Goal: Transaction & Acquisition: Obtain resource

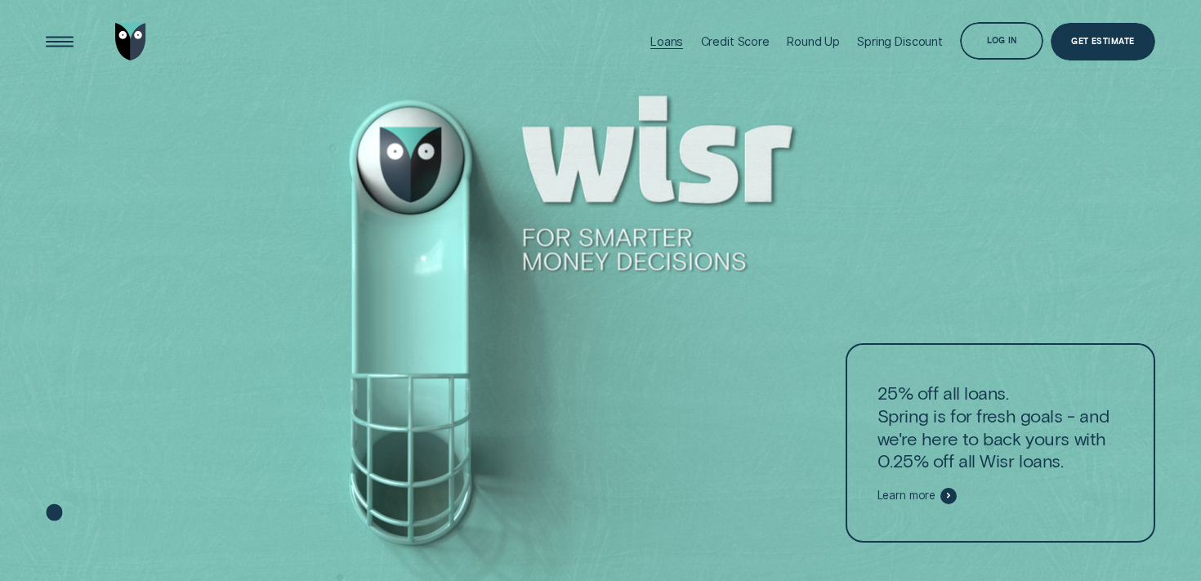
click at [671, 41] on div "Loans" at bounding box center [666, 41] width 33 height 14
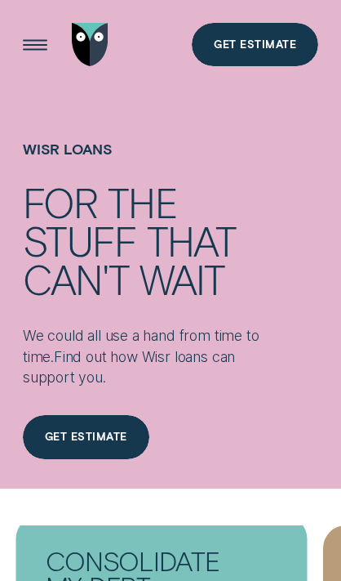
click at [280, 555] on div "Consolidate my debt Get Estimate" at bounding box center [162, 577] width 278 height 105
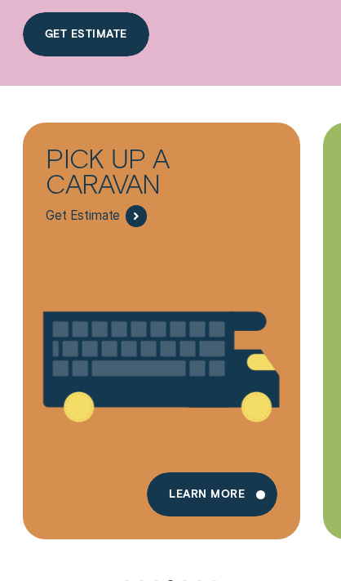
scroll to position [400, 0]
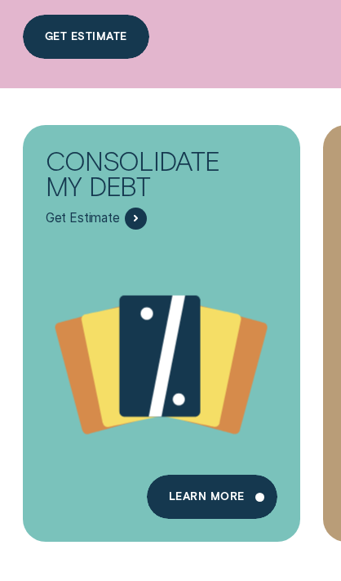
scroll to position [0, 901]
